Goal: Find specific page/section: Find specific page/section

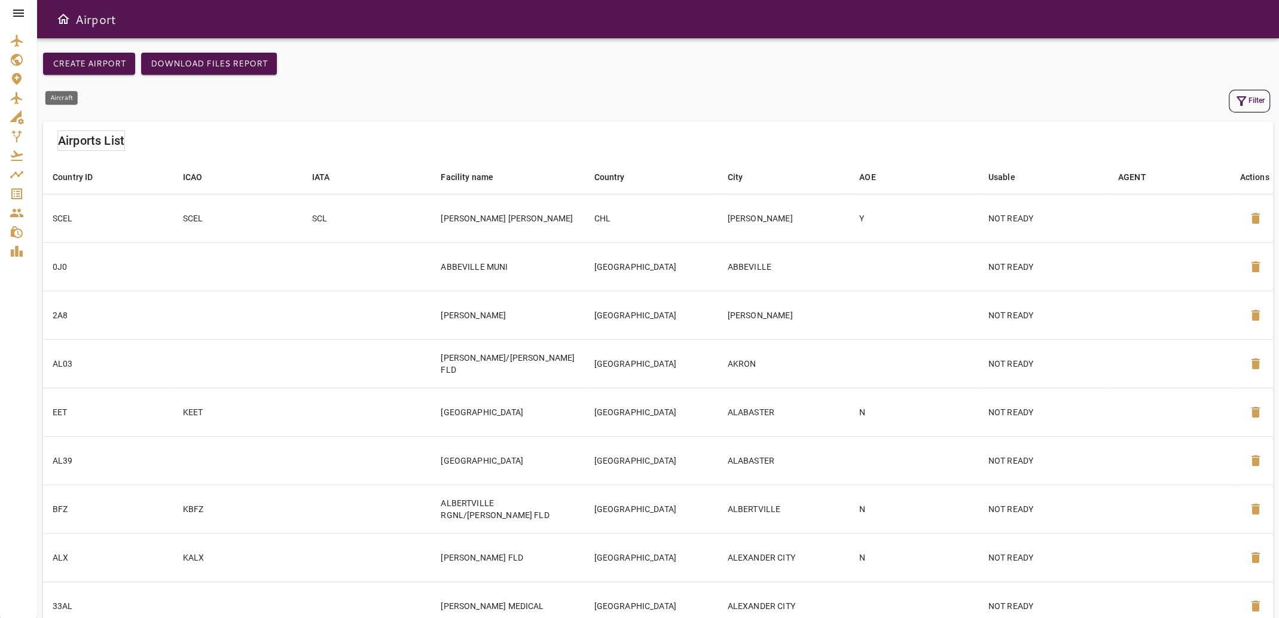
click at [16, 100] on icon "Aircraft" at bounding box center [16, 98] width 11 height 12
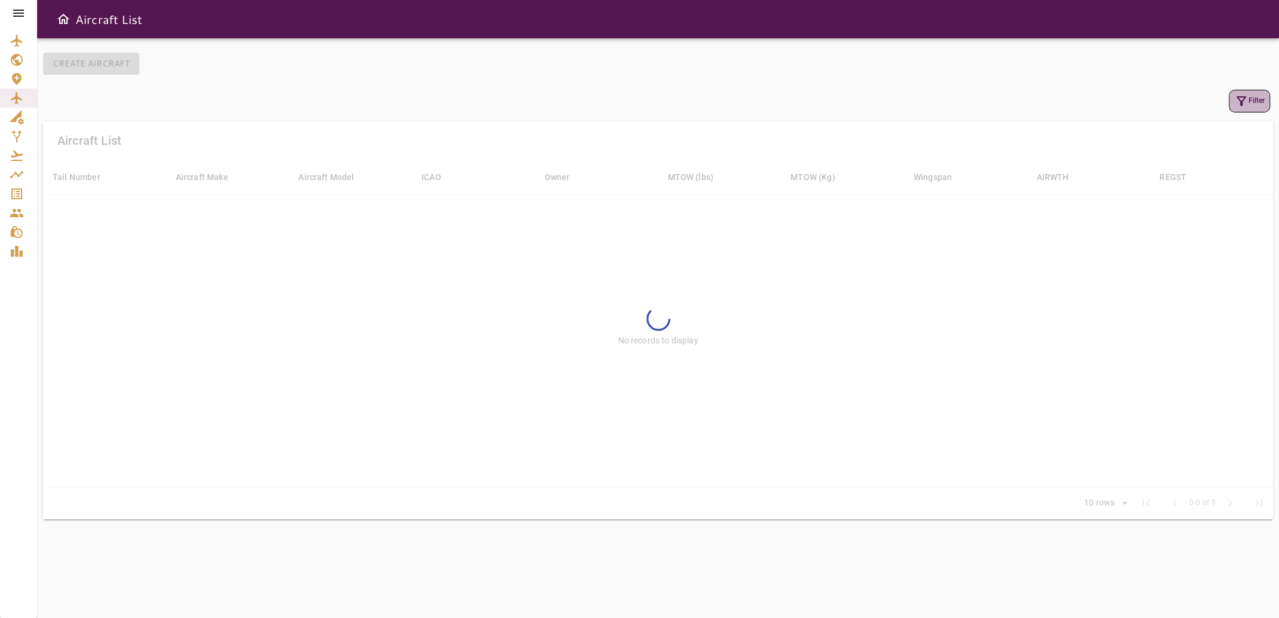
click at [1242, 101] on icon "button" at bounding box center [1241, 101] width 14 height 14
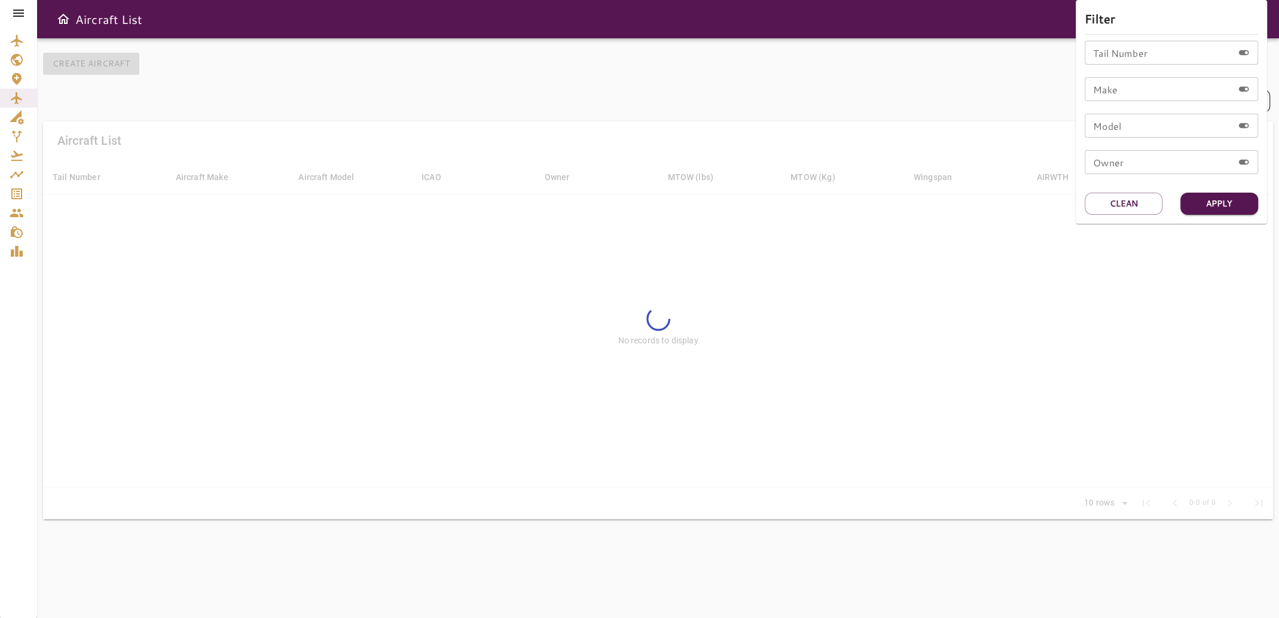
click at [1109, 60] on input "Tail Number" at bounding box center [1158, 53] width 148 height 24
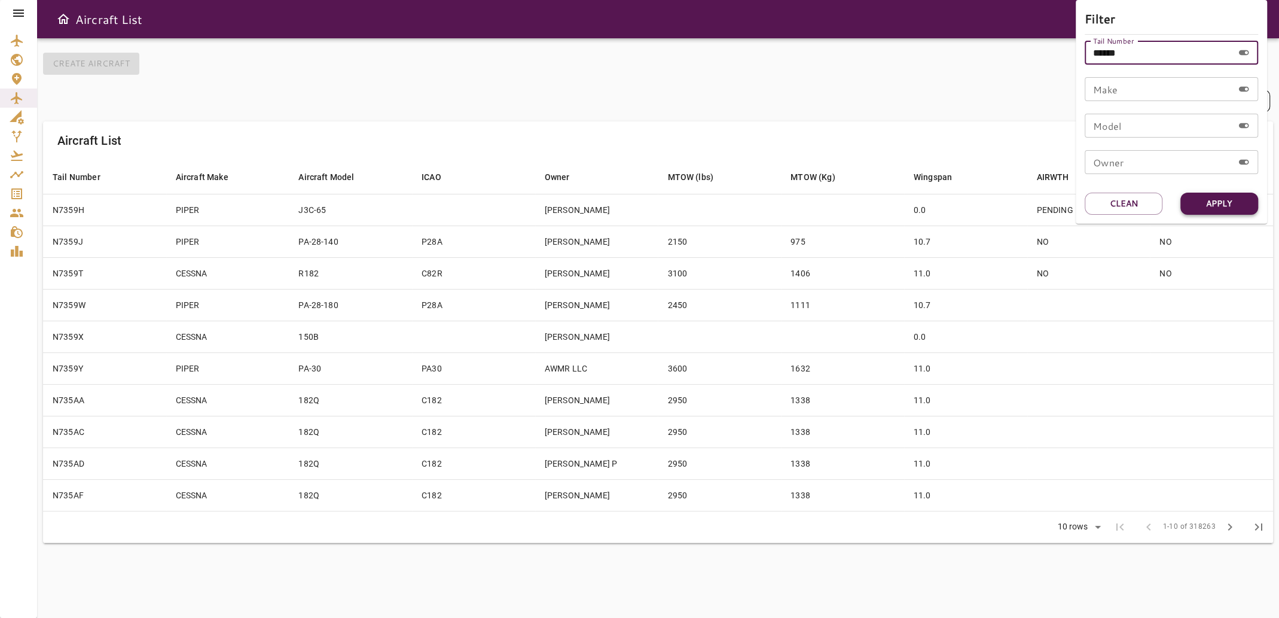
type input "******"
click at [1195, 211] on button "Apply" at bounding box center [1219, 203] width 78 height 22
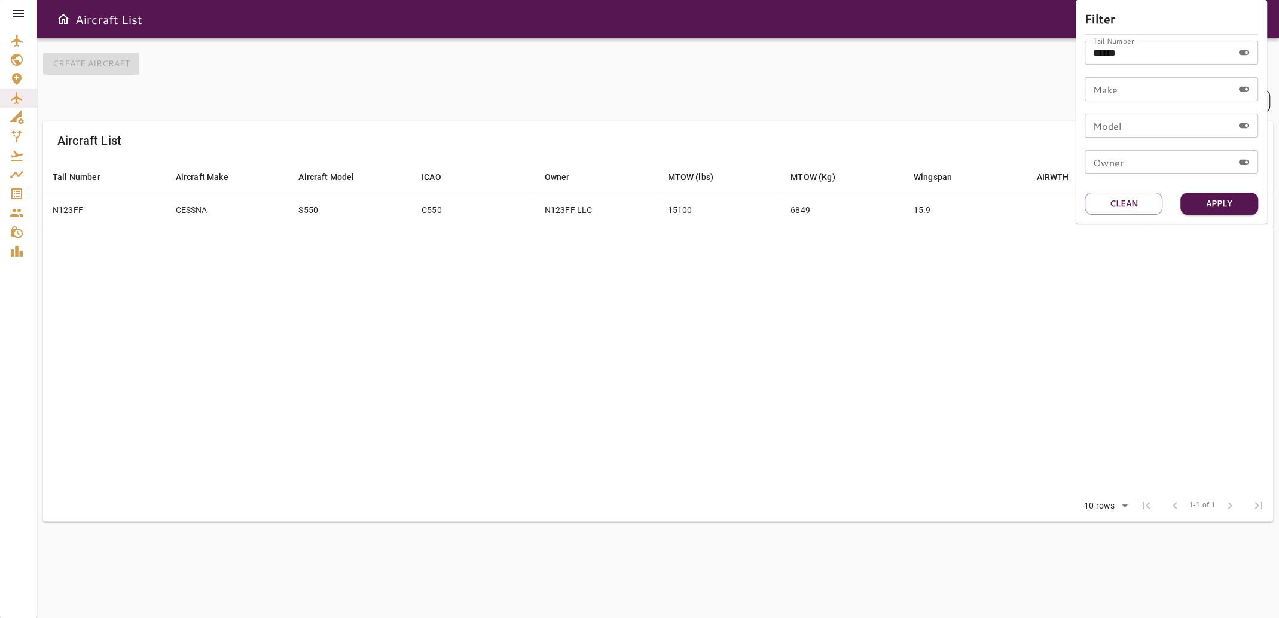
click at [803, 201] on div at bounding box center [639, 309] width 1279 height 618
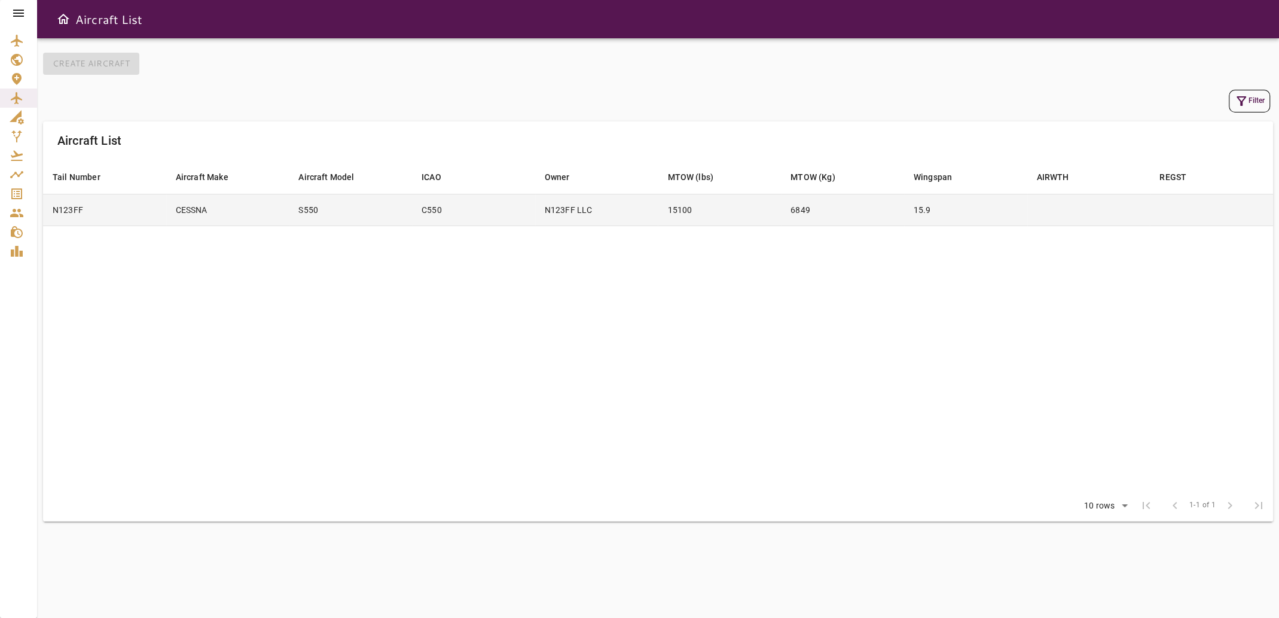
click at [803, 215] on td "6849" at bounding box center [842, 210] width 123 height 32
